Goal: Check status: Check status

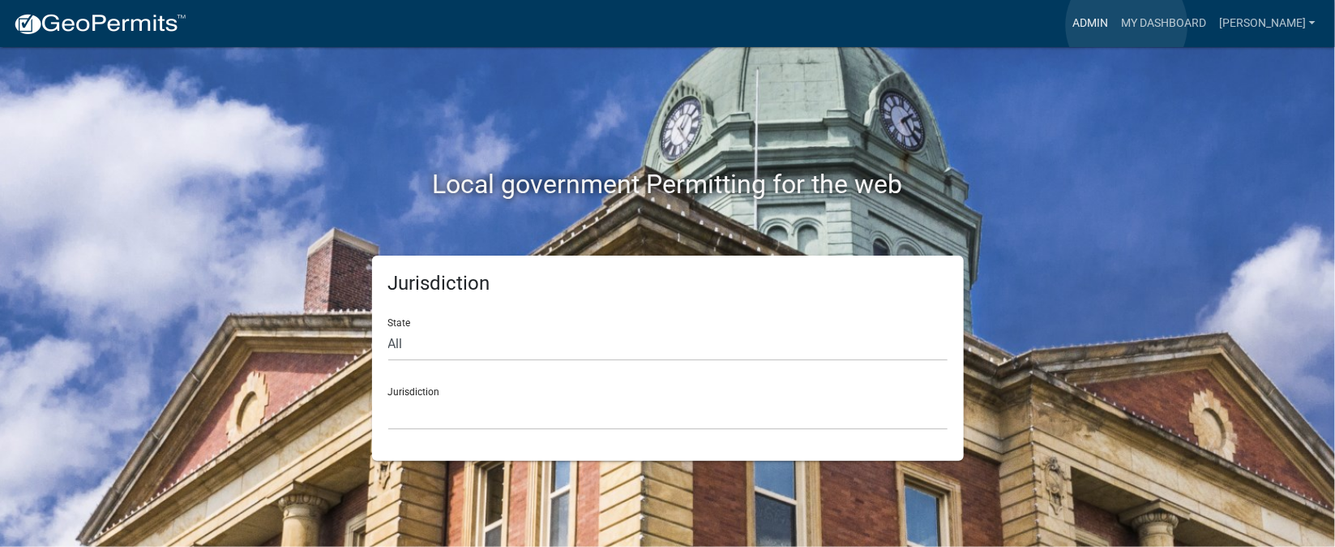
click at [1115, 25] on link "Admin" at bounding box center [1090, 23] width 49 height 31
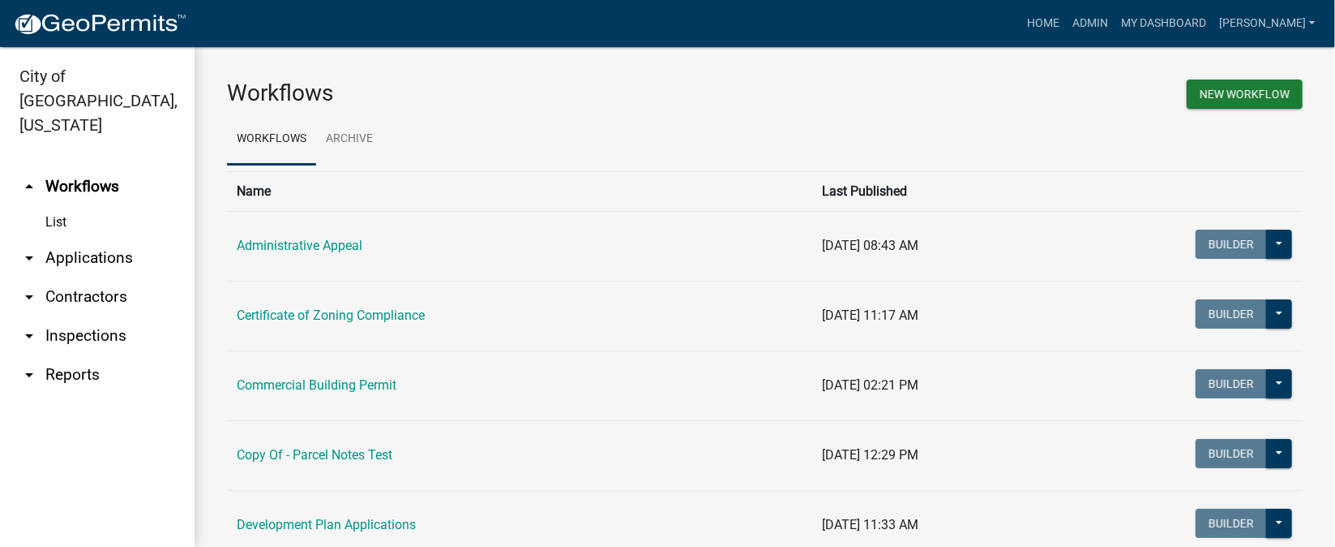
click at [87, 316] on link "arrow_drop_down Inspections" at bounding box center [97, 335] width 195 height 39
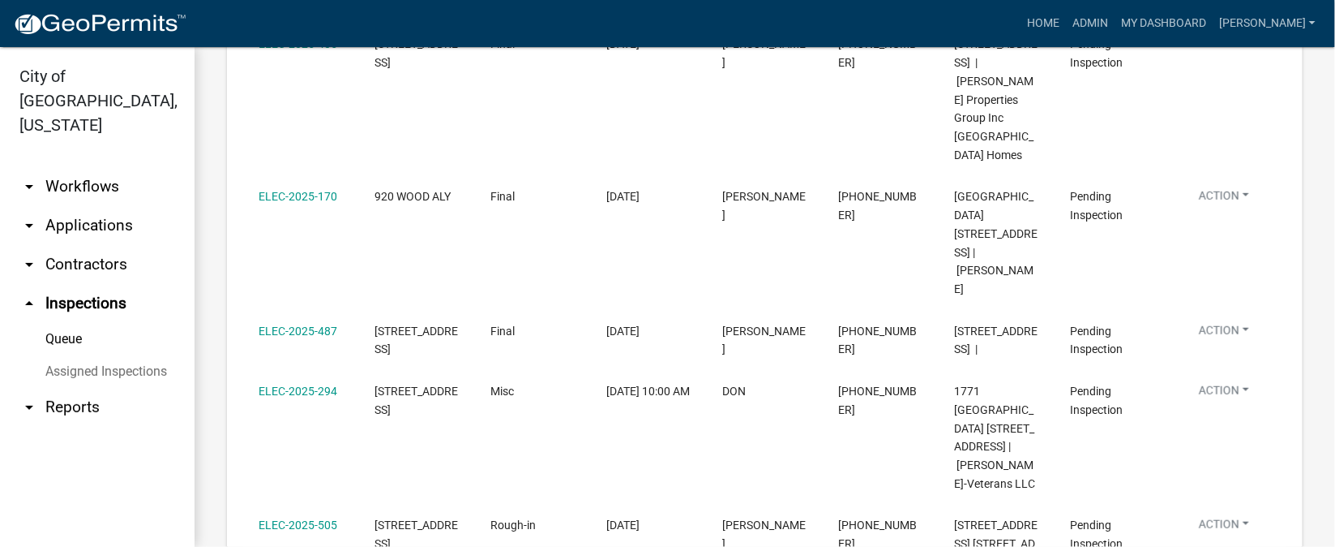
scroll to position [486, 0]
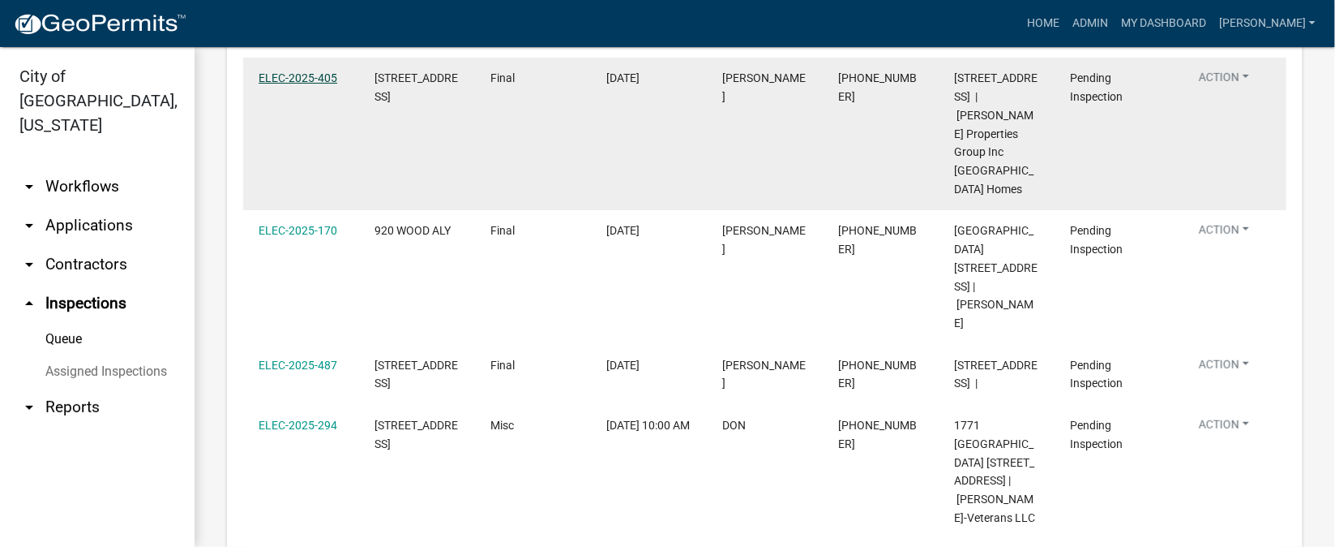
click at [318, 83] on link "ELEC-2025-405" at bounding box center [298, 77] width 79 height 13
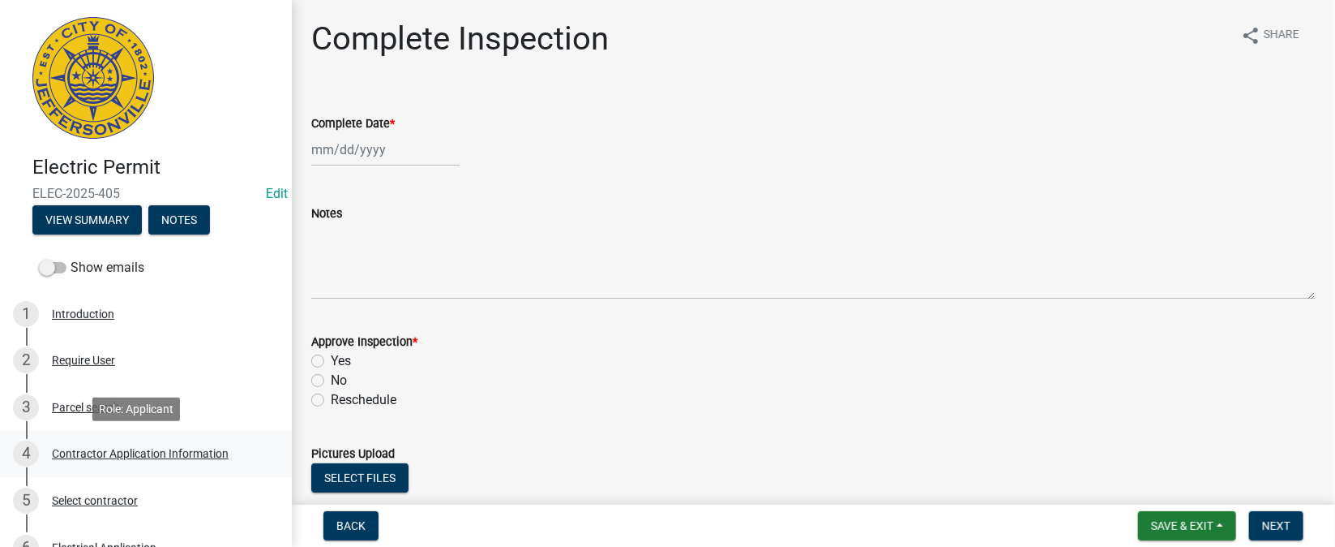
click at [147, 451] on div "Contractor Application Information" at bounding box center [140, 453] width 177 height 11
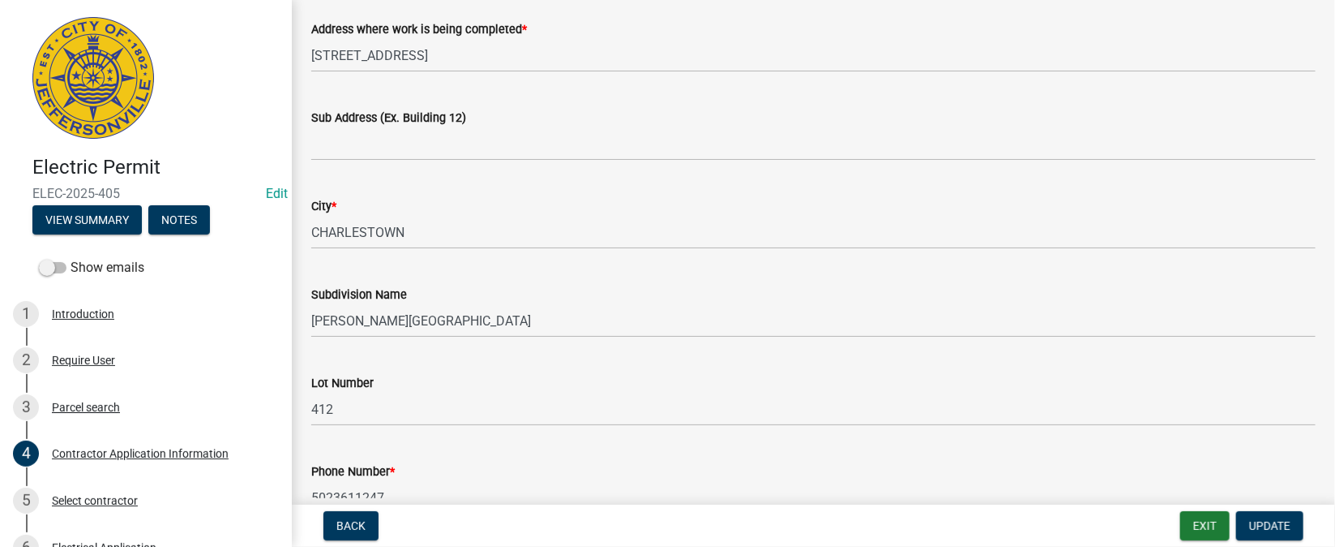
scroll to position [242, 0]
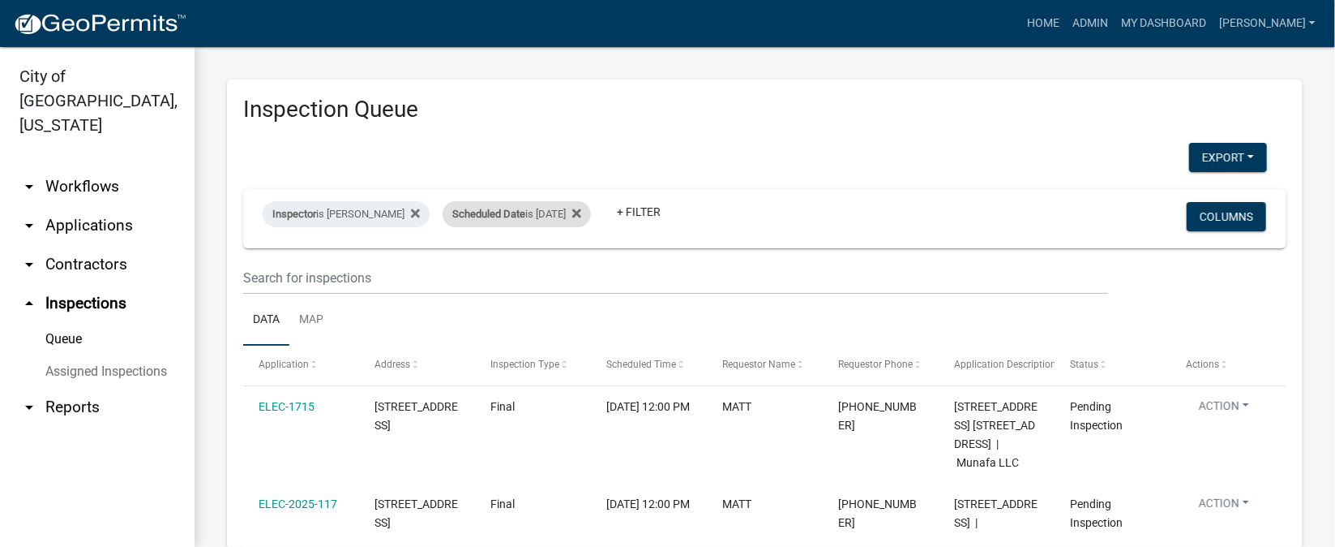
click at [577, 213] on div "Scheduled Date is 09/24/2025" at bounding box center [517, 214] width 148 height 26
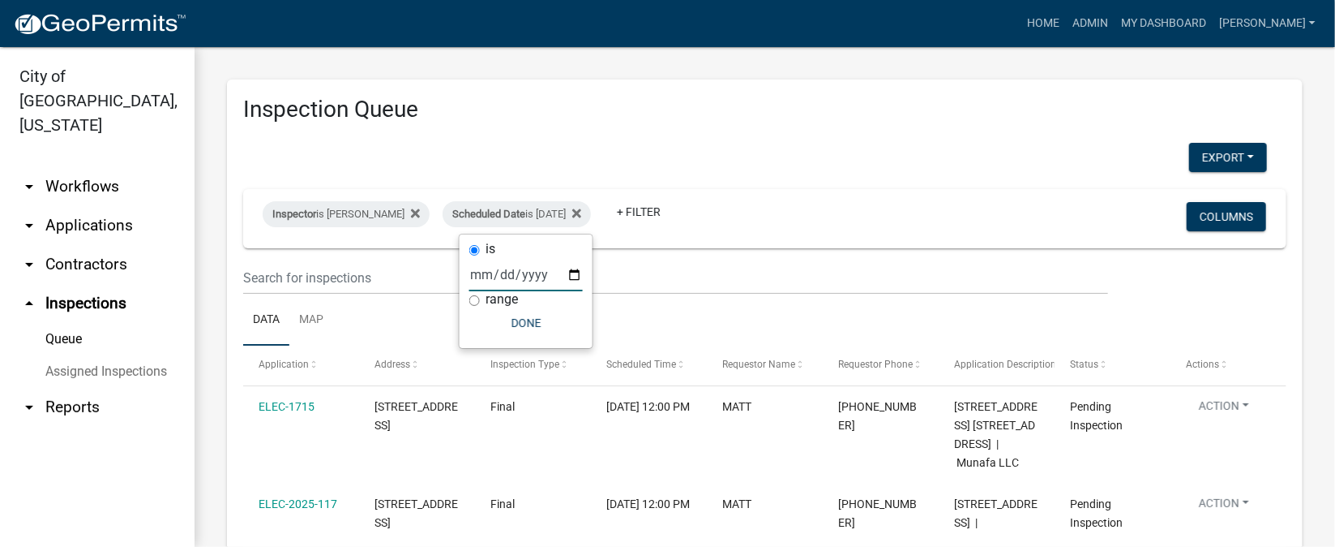
click at [572, 278] on input "2025-09-24" at bounding box center [526, 274] width 114 height 33
type input "2025-09-25"
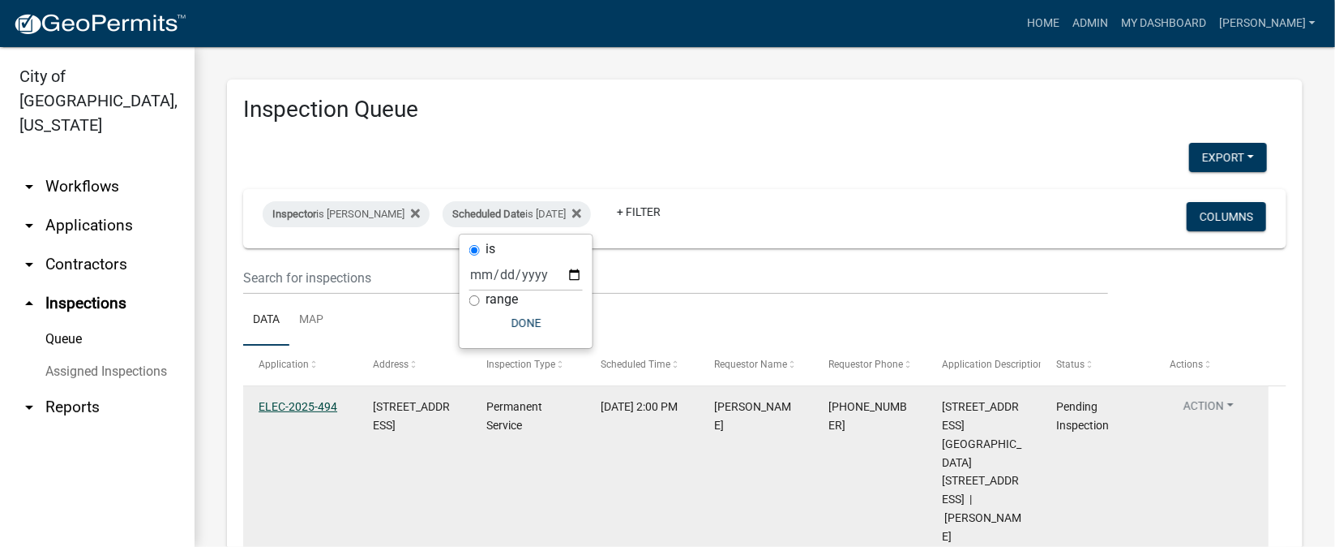
click at [292, 408] on link "ELEC-2025-494" at bounding box center [298, 406] width 79 height 13
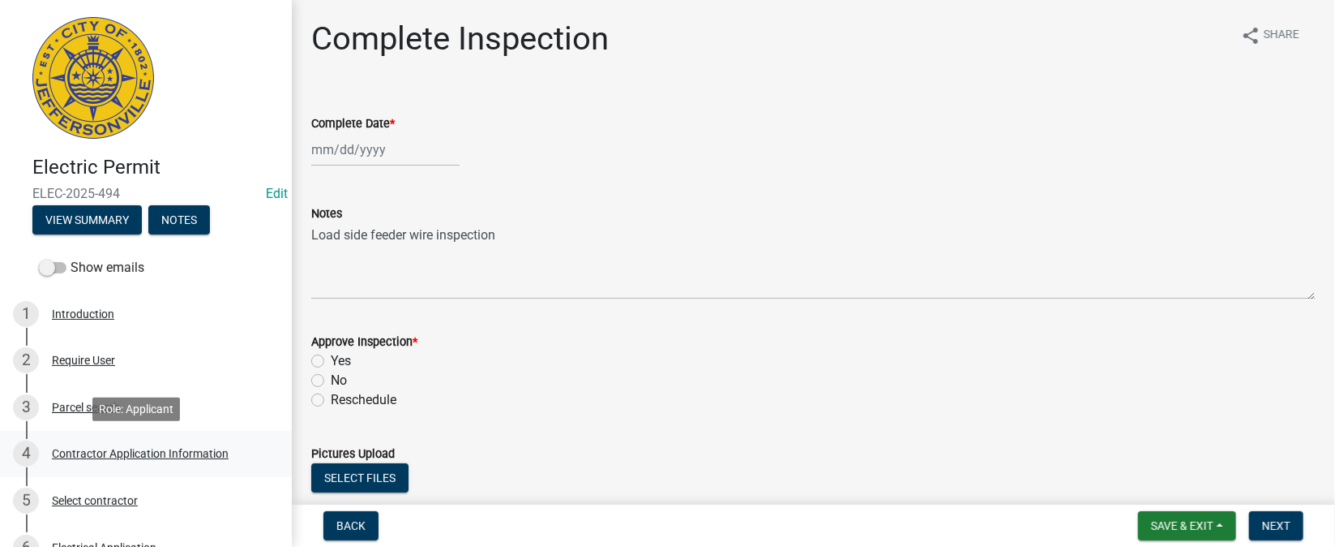
click at [220, 450] on div "Contractor Application Information" at bounding box center [140, 453] width 177 height 11
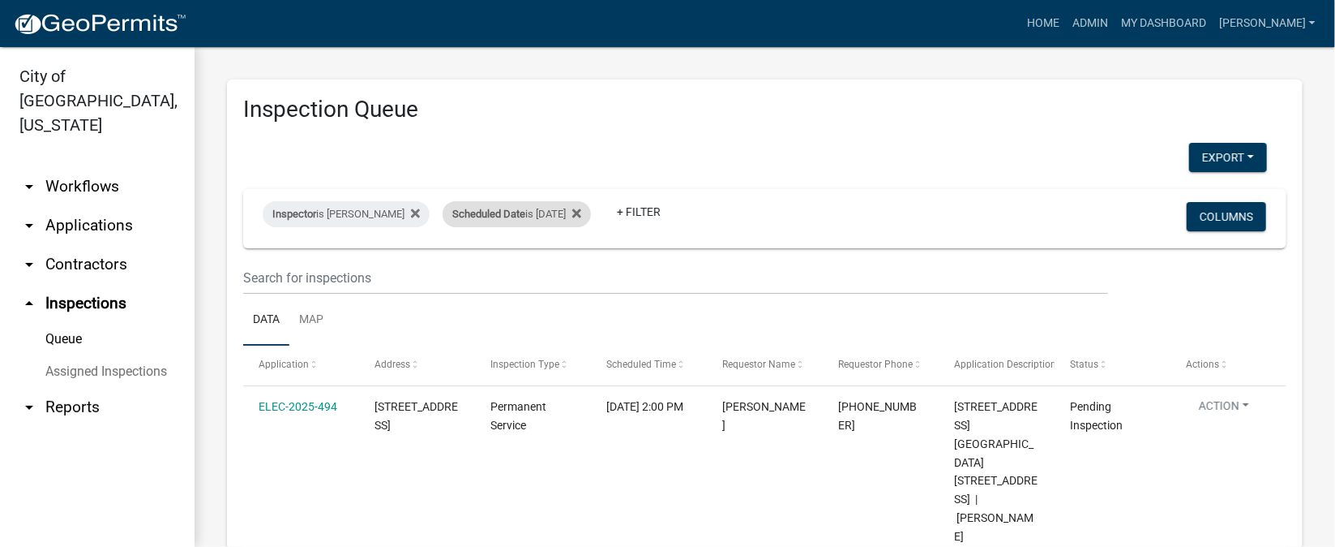
click at [550, 220] on div "Scheduled Date is 09/25/2025" at bounding box center [517, 214] width 148 height 26
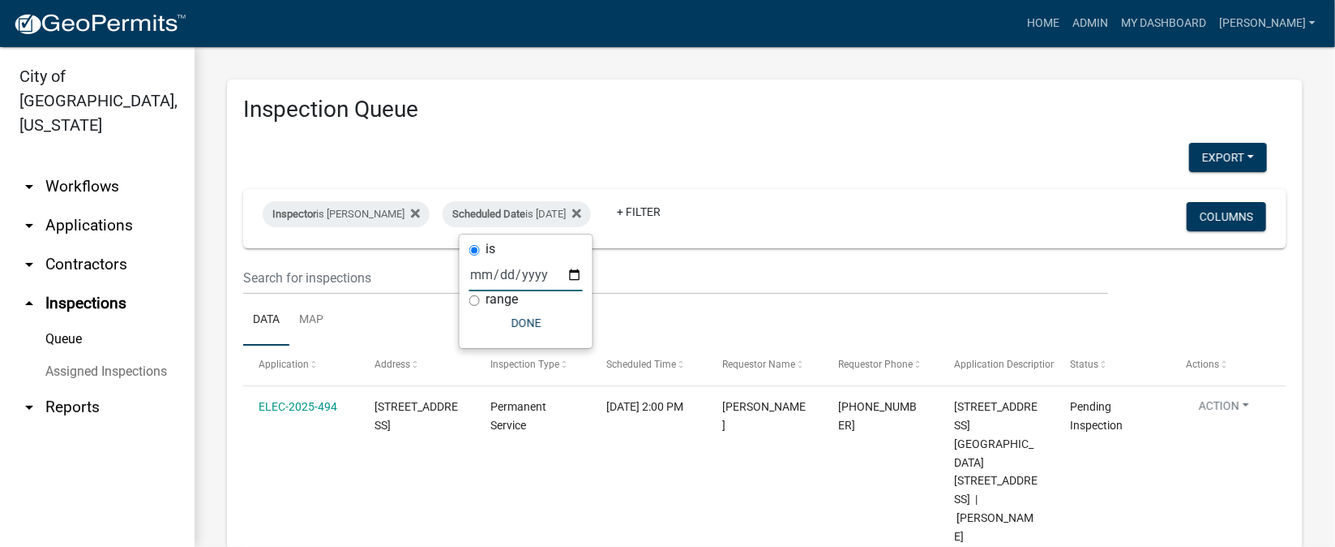
click at [576, 272] on input "2025-09-25" at bounding box center [526, 274] width 114 height 33
type input "2025-09-24"
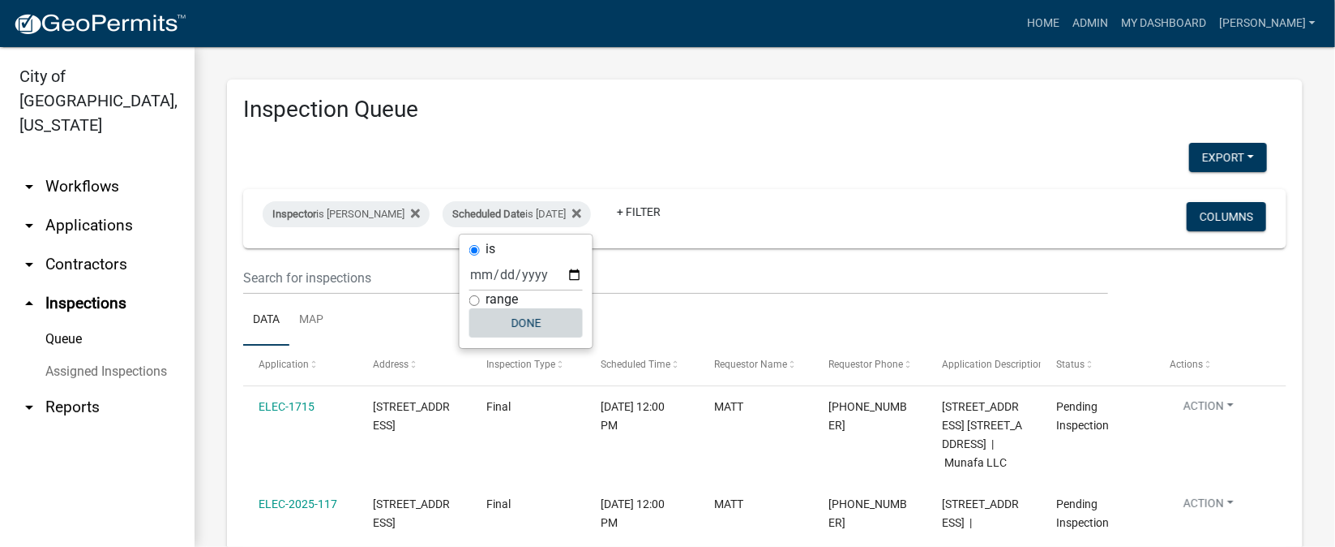
click at [544, 332] on button "Done" at bounding box center [526, 322] width 114 height 29
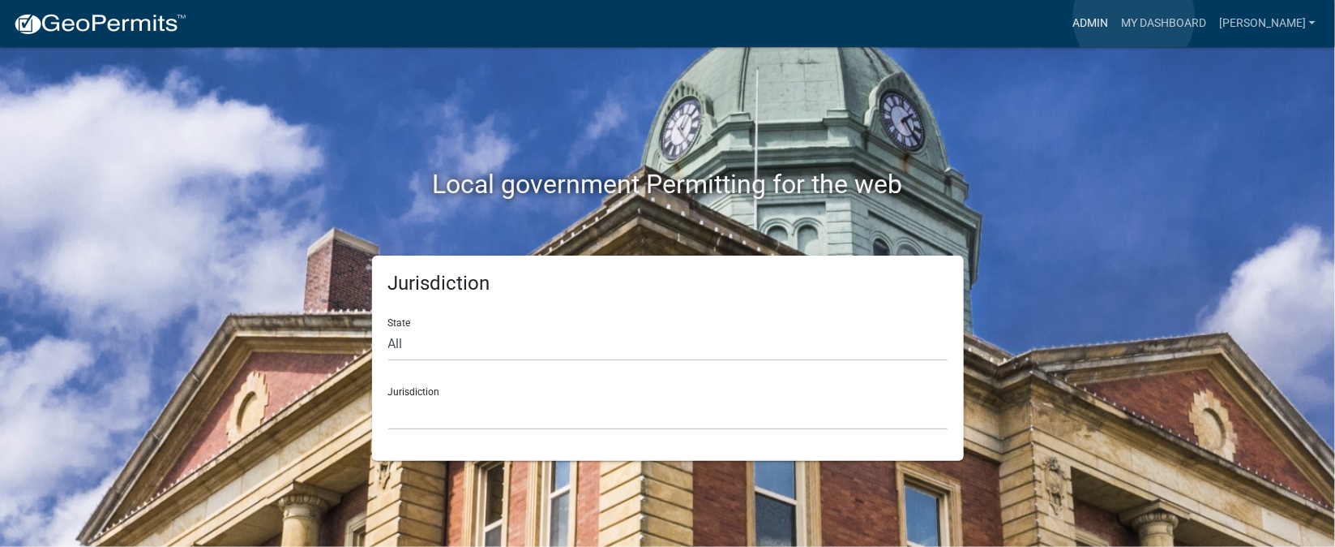
click at [1115, 17] on link "Admin" at bounding box center [1090, 23] width 49 height 31
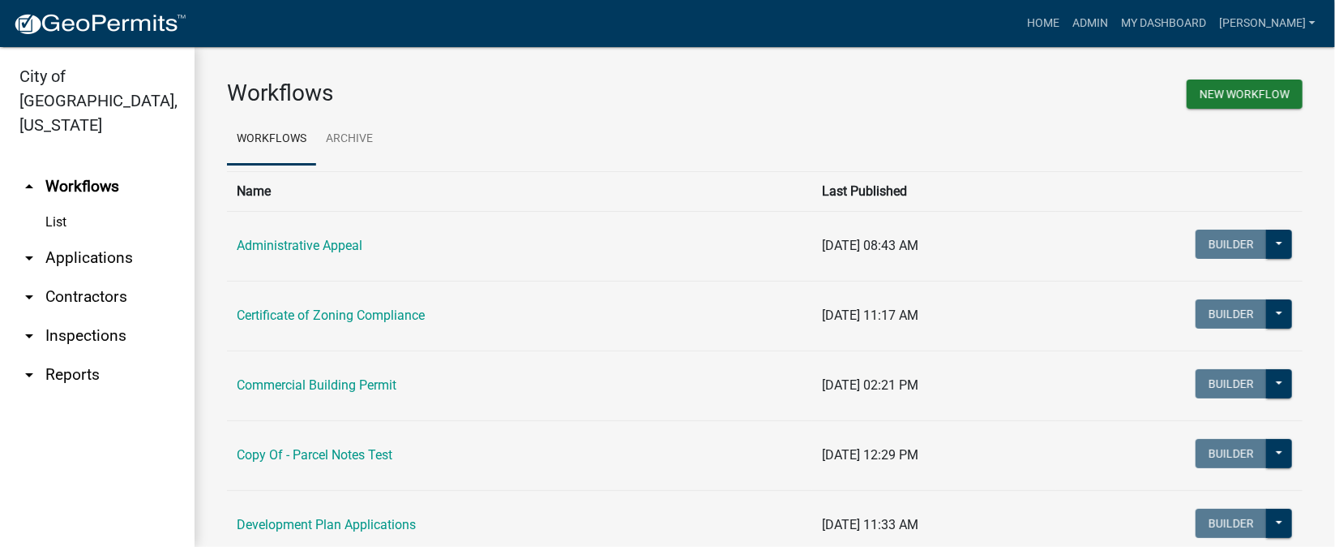
click at [119, 316] on link "arrow_drop_down Inspections" at bounding box center [97, 335] width 195 height 39
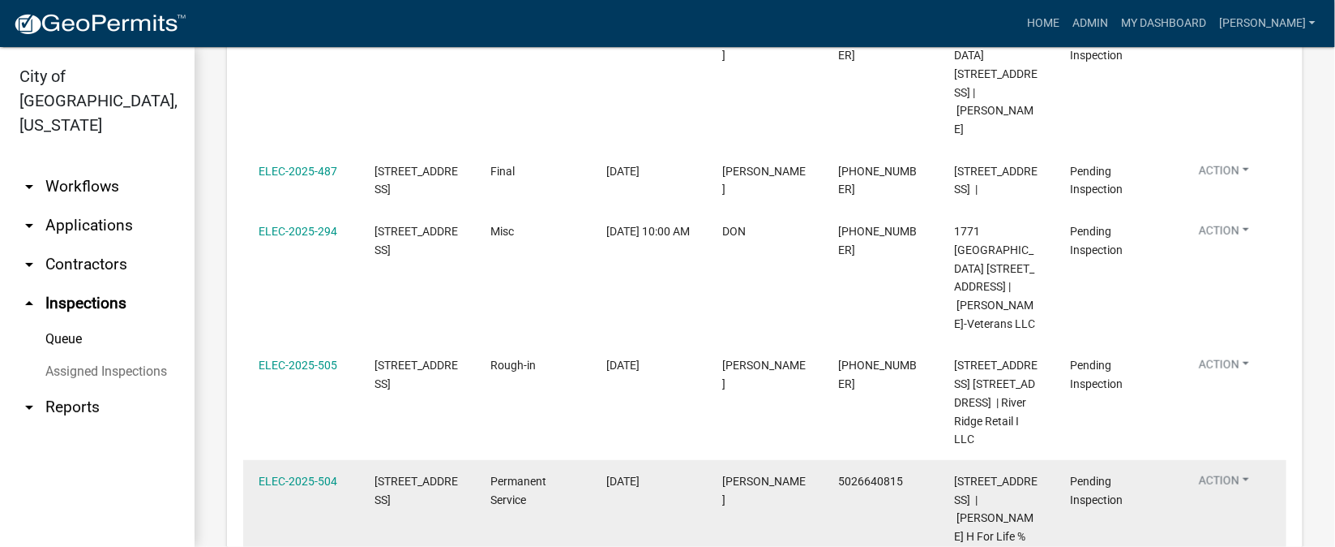
scroll to position [801, 0]
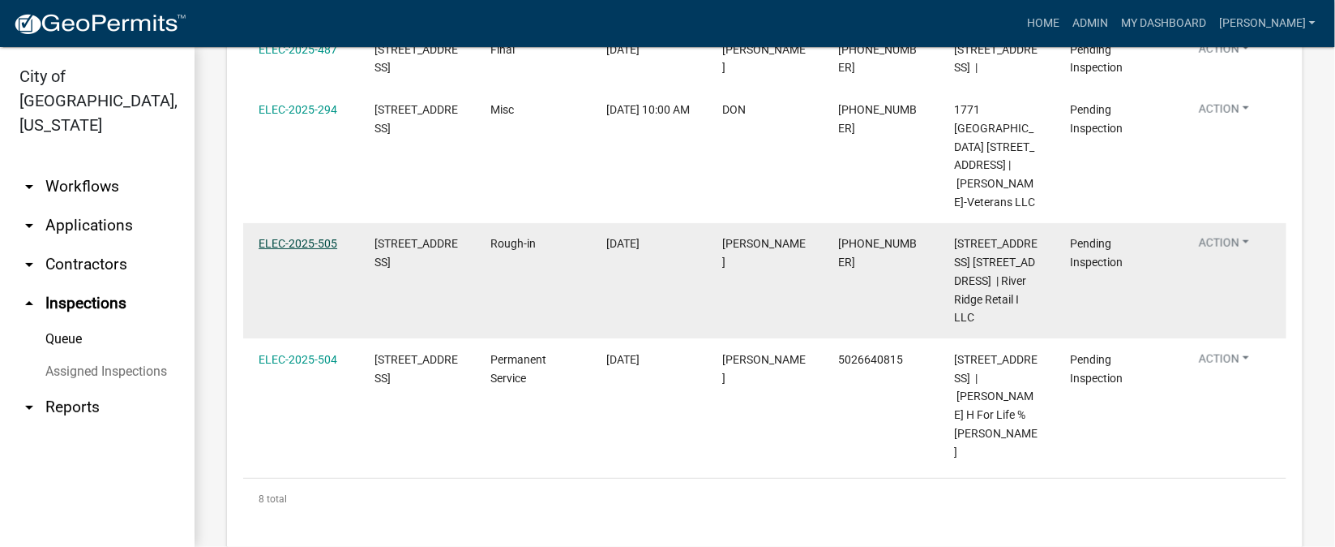
click at [292, 237] on link "ELEC-2025-505" at bounding box center [298, 243] width 79 height 13
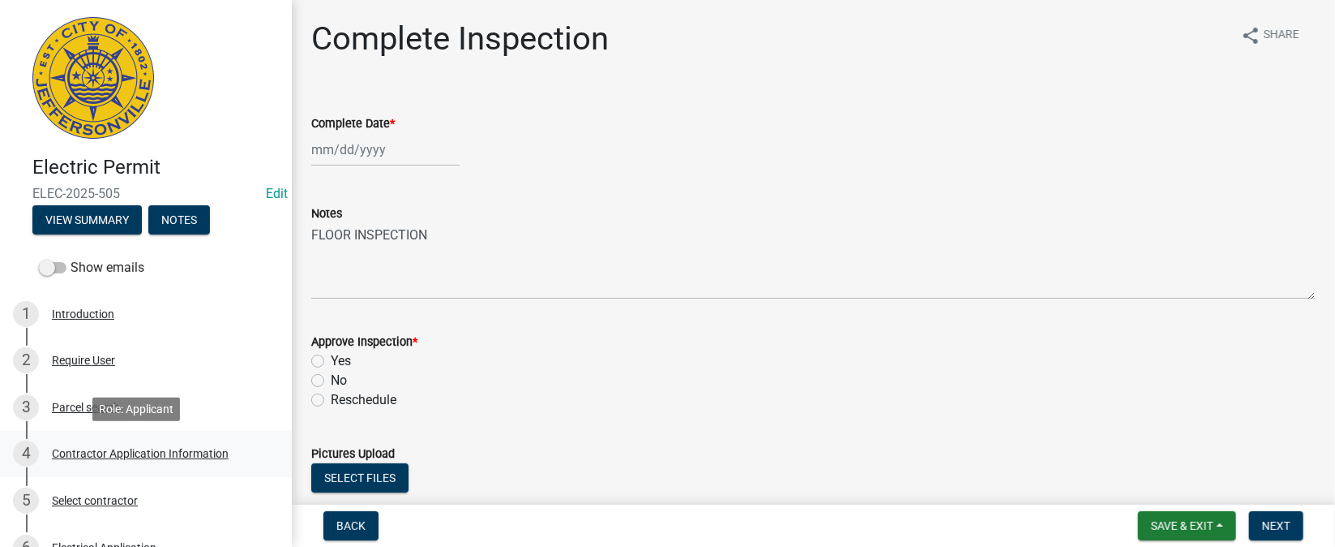
click at [139, 453] on div "Contractor Application Information" at bounding box center [140, 453] width 177 height 11
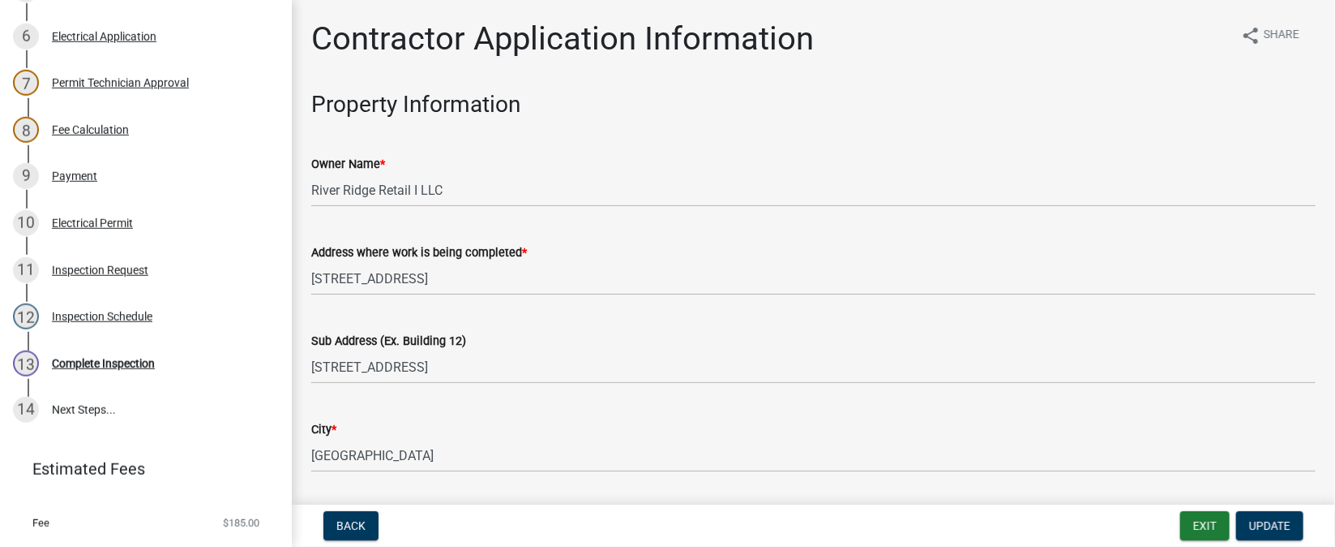
scroll to position [525, 0]
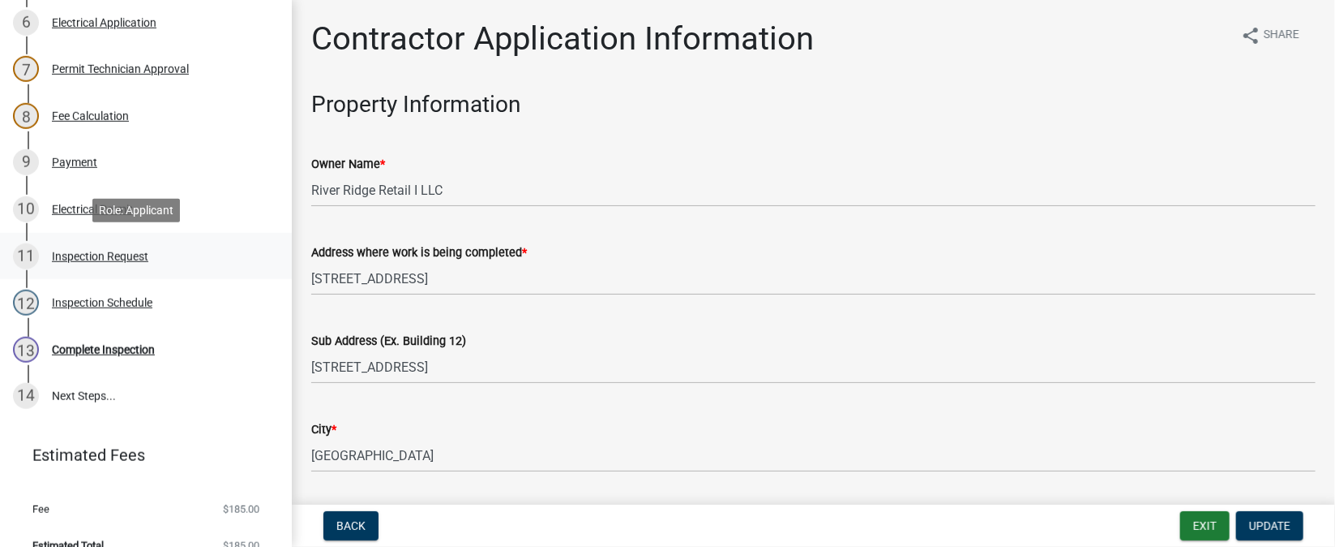
click at [135, 254] on div "Inspection Request" at bounding box center [100, 256] width 96 height 11
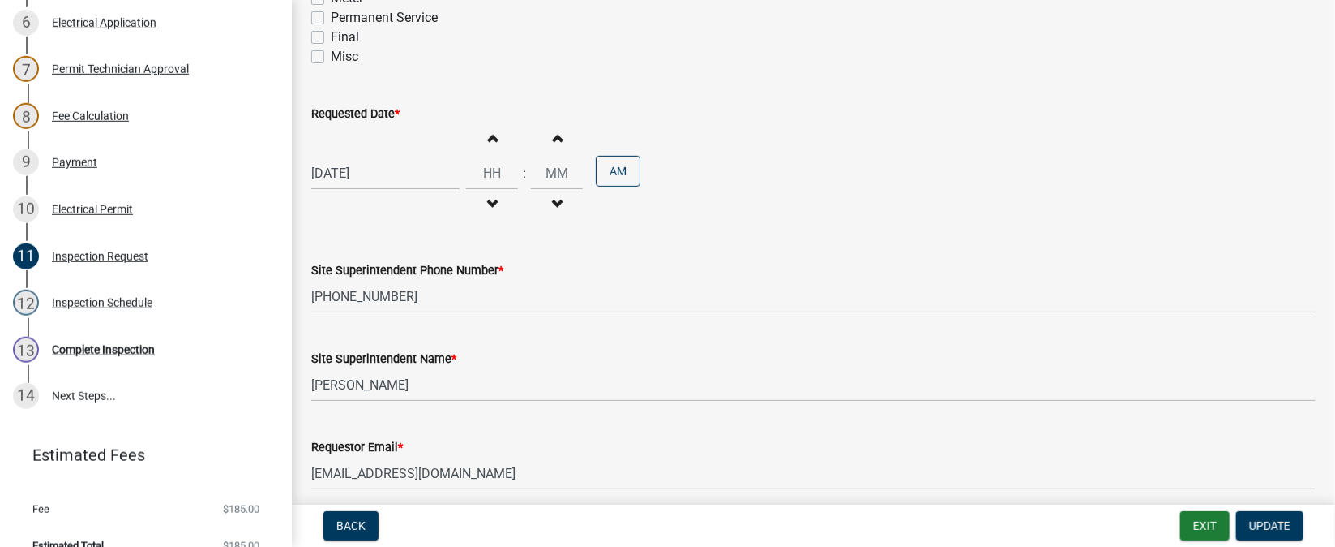
scroll to position [364, 0]
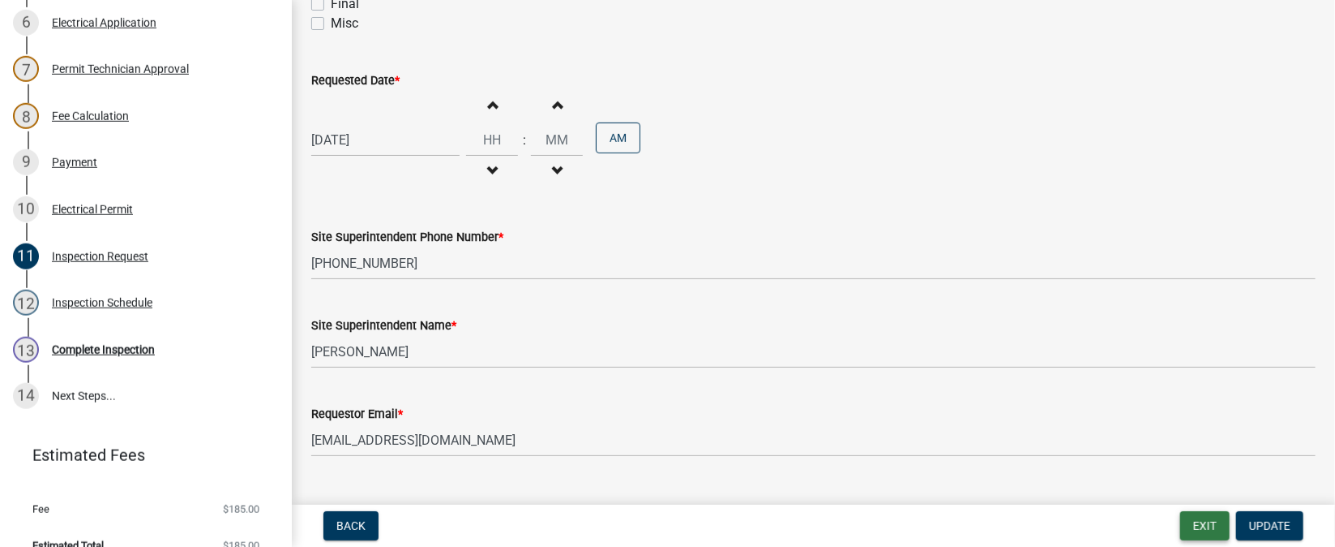
click at [1208, 521] on button "Exit" at bounding box center [1205, 525] width 49 height 29
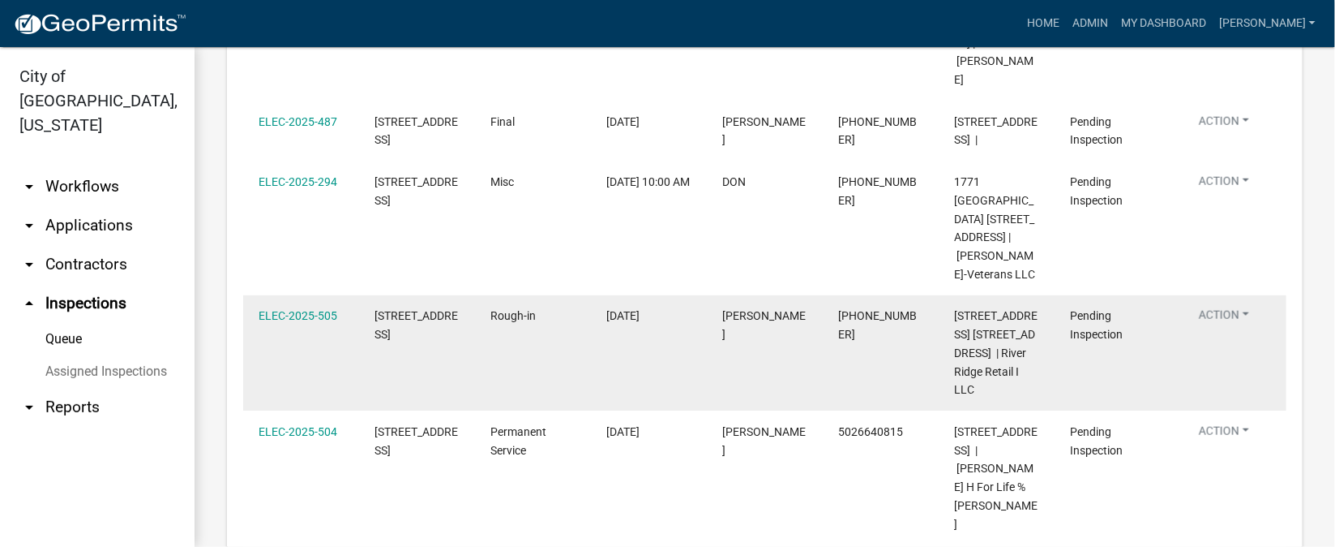
scroll to position [801, 0]
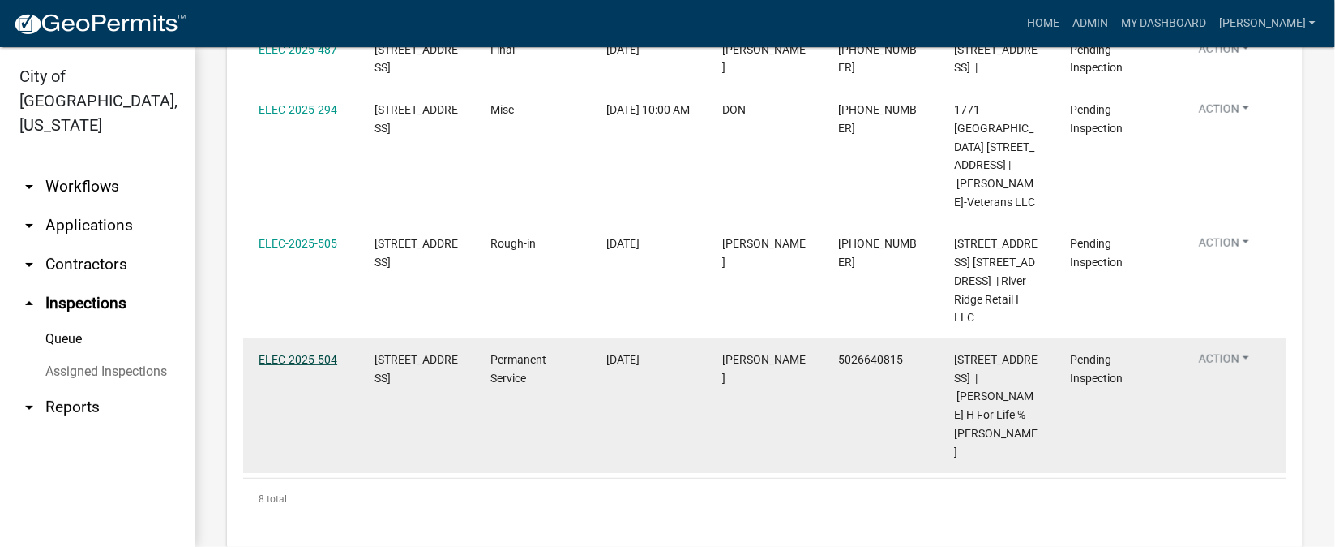
click at [280, 353] on link "ELEC-2025-504" at bounding box center [298, 359] width 79 height 13
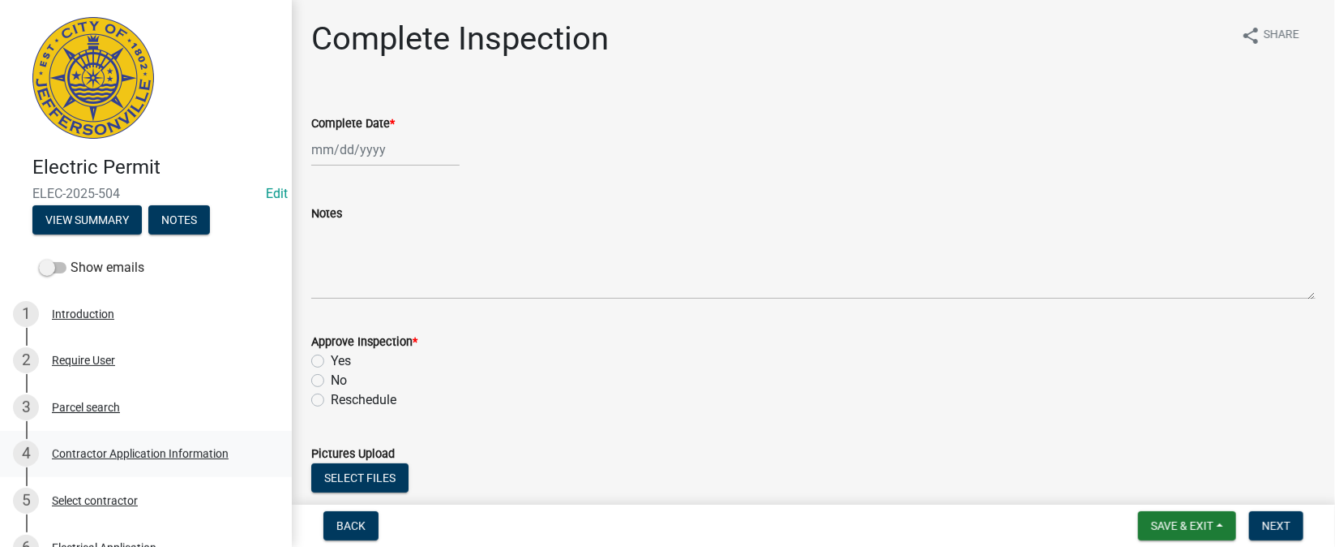
click at [109, 458] on div "Contractor Application Information" at bounding box center [140, 453] width 177 height 11
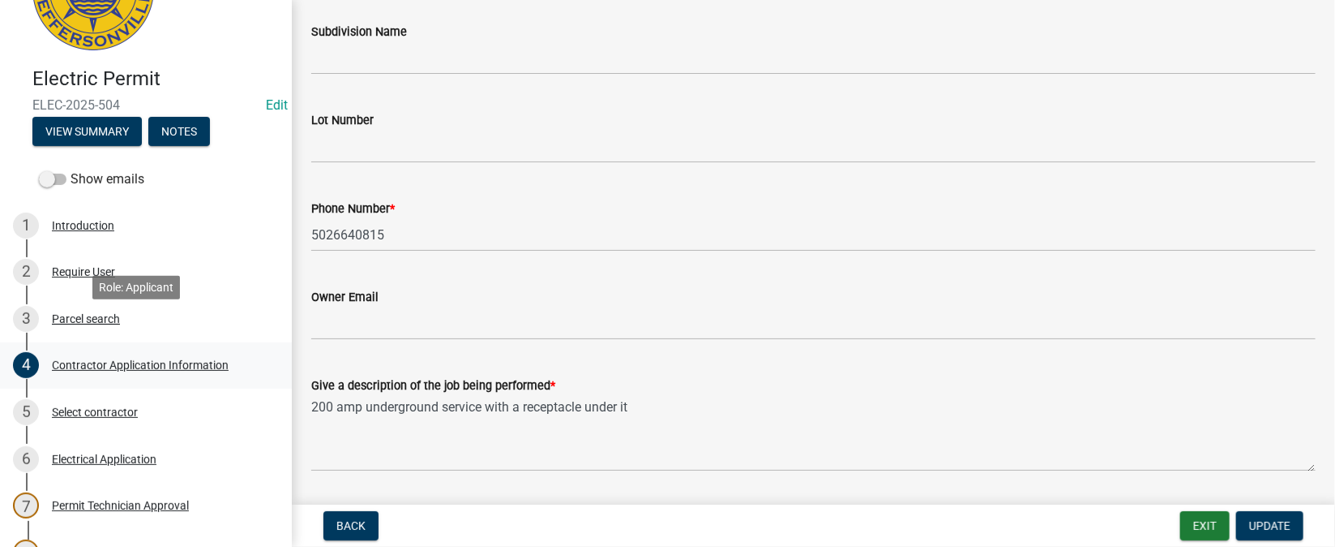
scroll to position [121, 0]
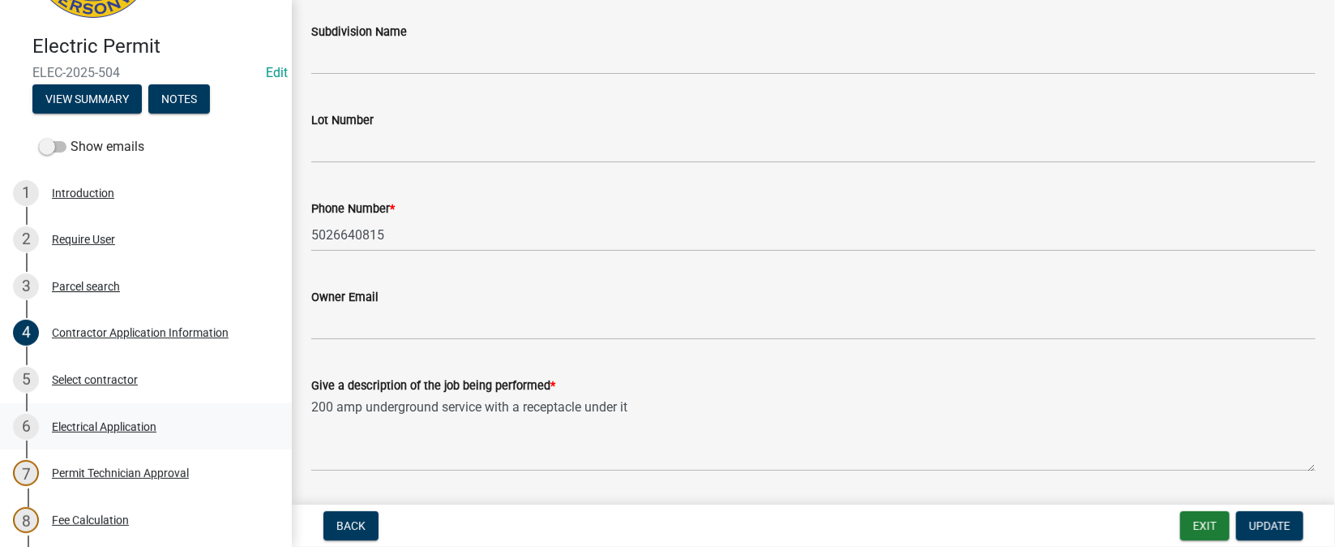
click at [100, 425] on div "Electrical Application" at bounding box center [104, 426] width 105 height 11
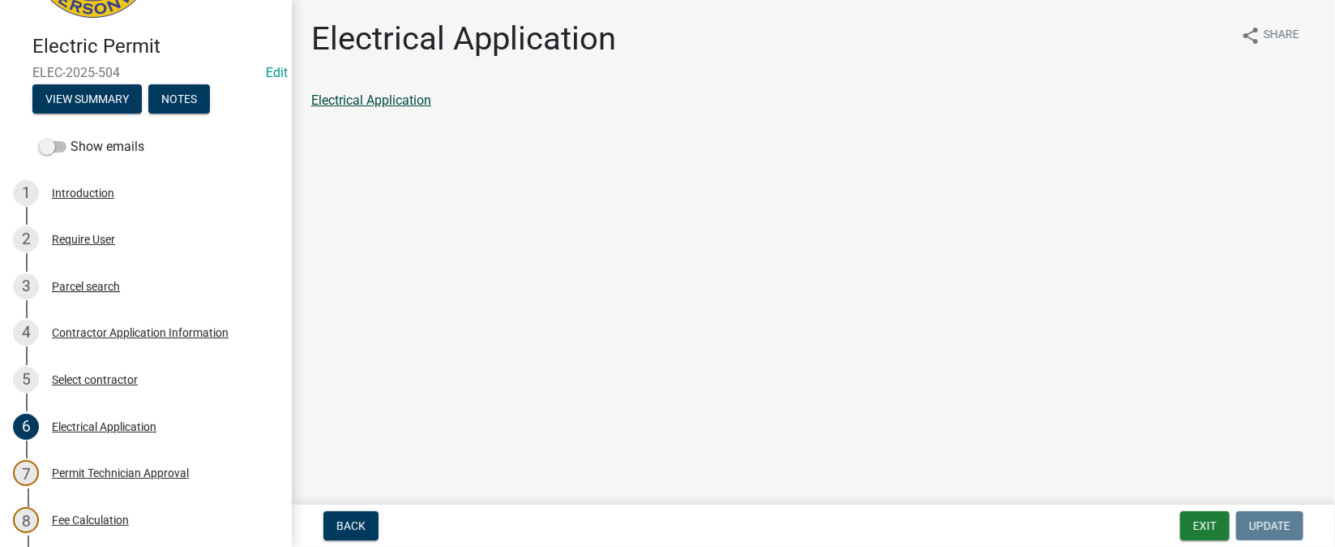
click at [392, 96] on link "Electrical Application" at bounding box center [371, 99] width 120 height 15
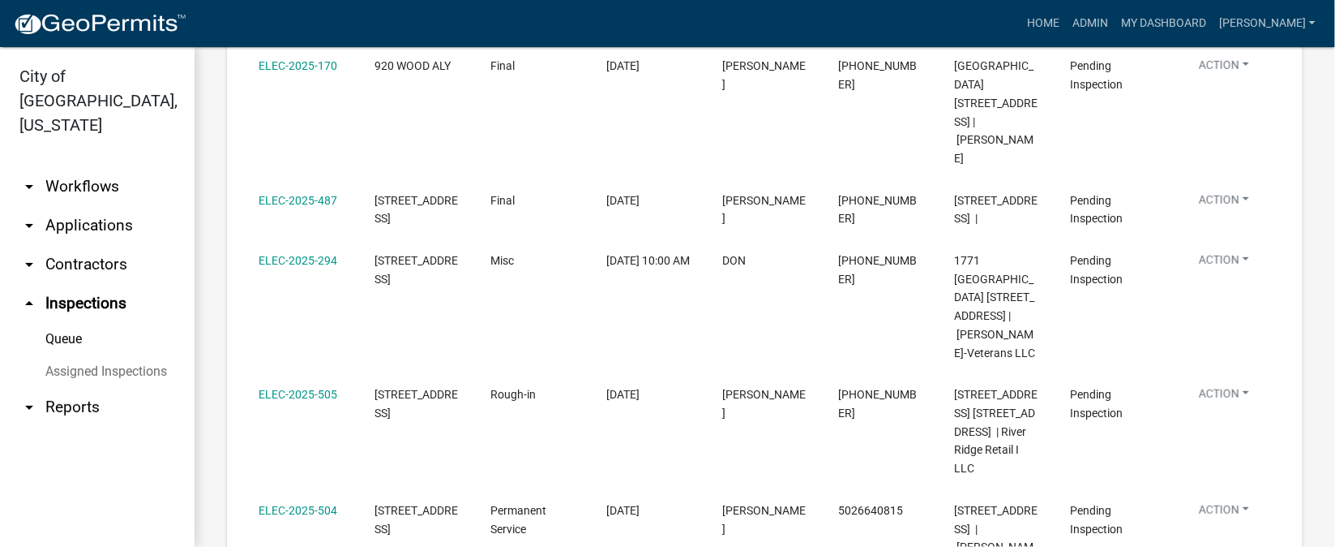
scroll to position [242, 0]
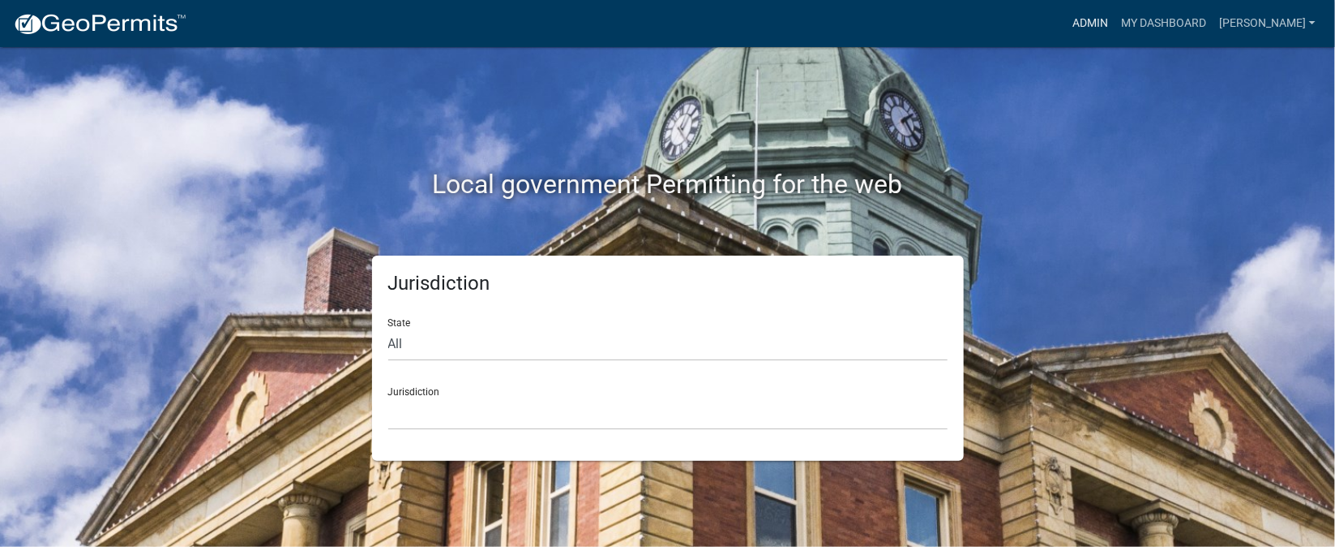
click at [1115, 21] on link "Admin" at bounding box center [1090, 23] width 49 height 31
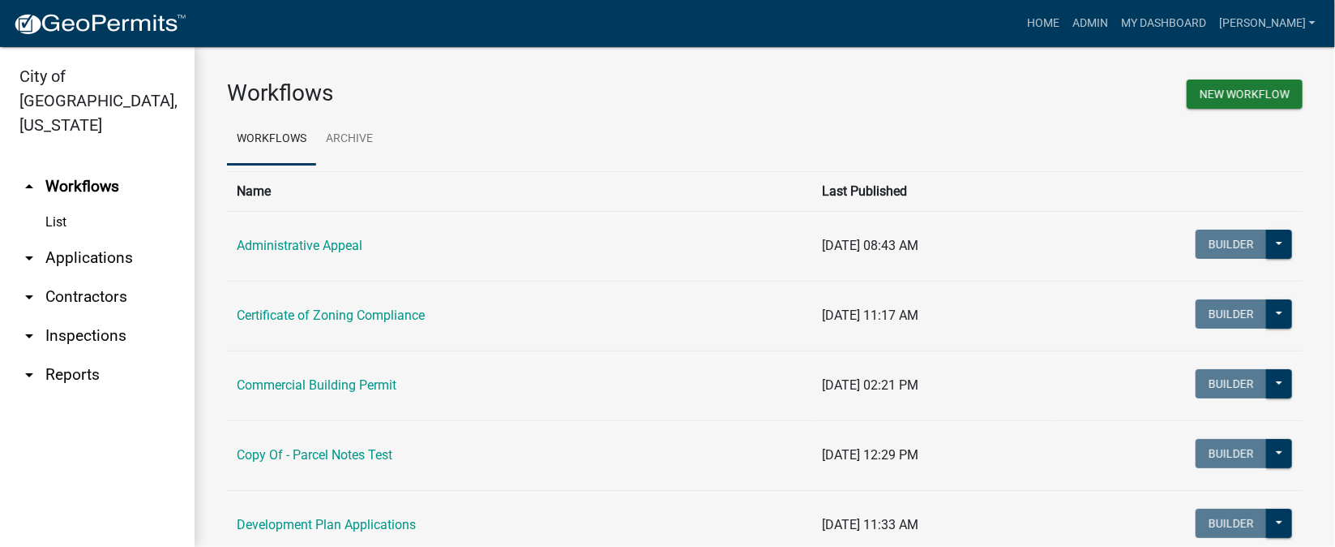
click at [122, 316] on link "arrow_drop_down Inspections" at bounding box center [97, 335] width 195 height 39
